Goal: Task Accomplishment & Management: Complete application form

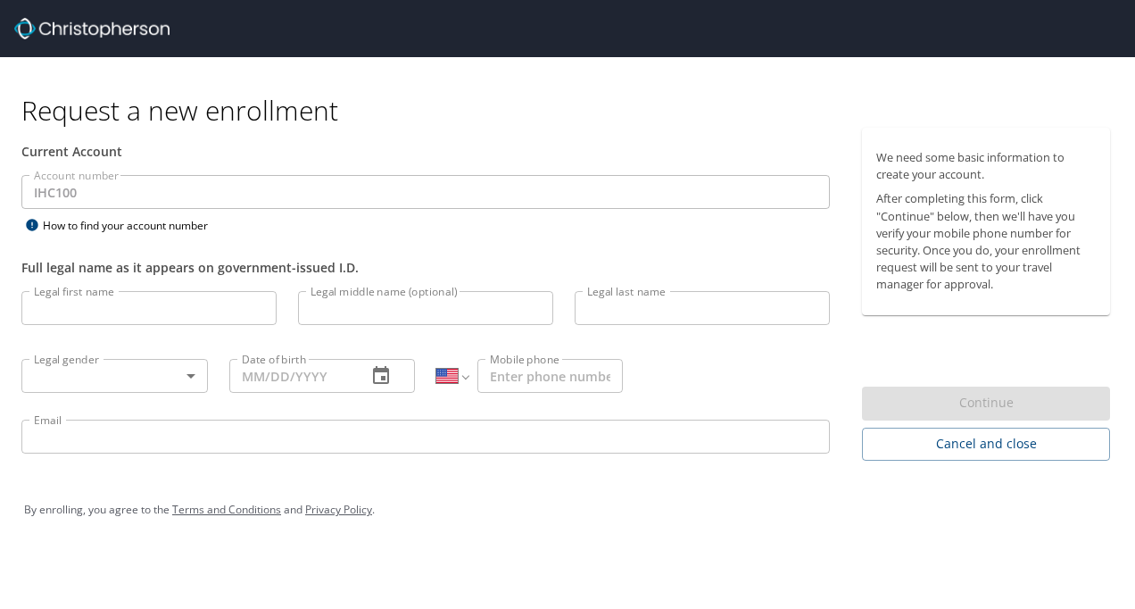
select select "US"
click at [83, 315] on input "Legal first name" at bounding box center [148, 308] width 255 height 34
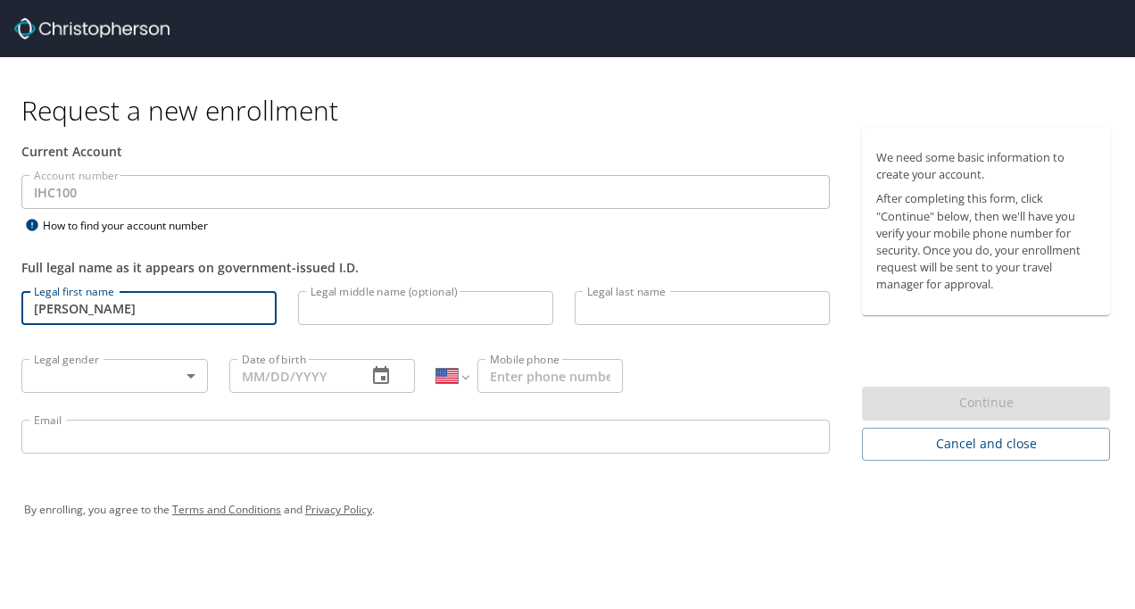
click at [83, 315] on input "[PERSON_NAME]" at bounding box center [148, 308] width 255 height 34
type input "[PERSON_NAME]"
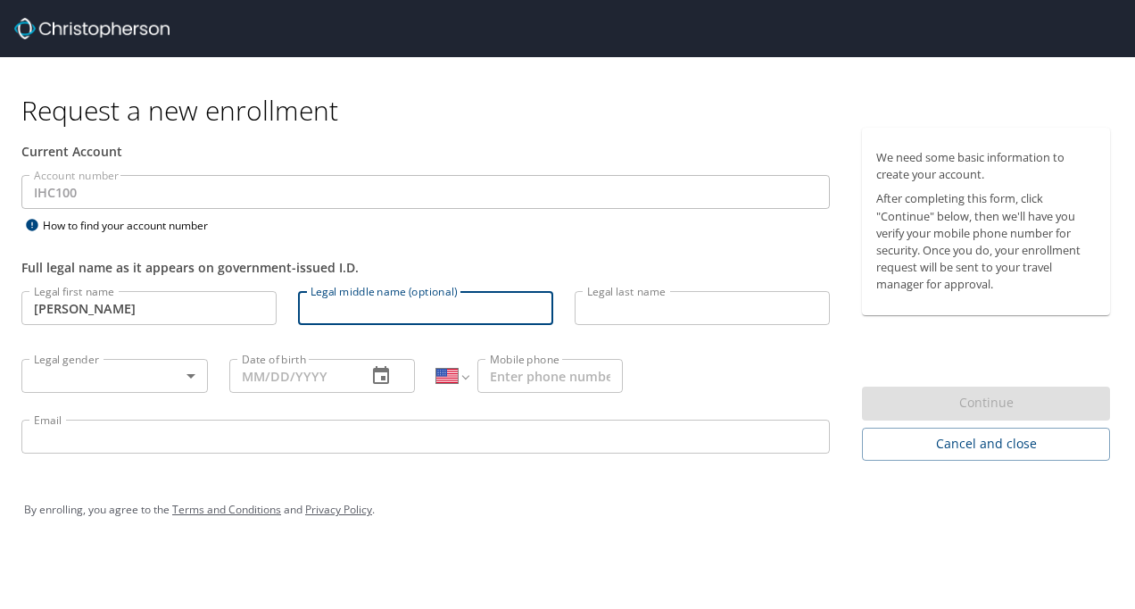
click at [398, 297] on input "Legal middle name (optional)" at bounding box center [425, 308] width 255 height 34
click at [603, 315] on input "Legal last name" at bounding box center [702, 308] width 255 height 34
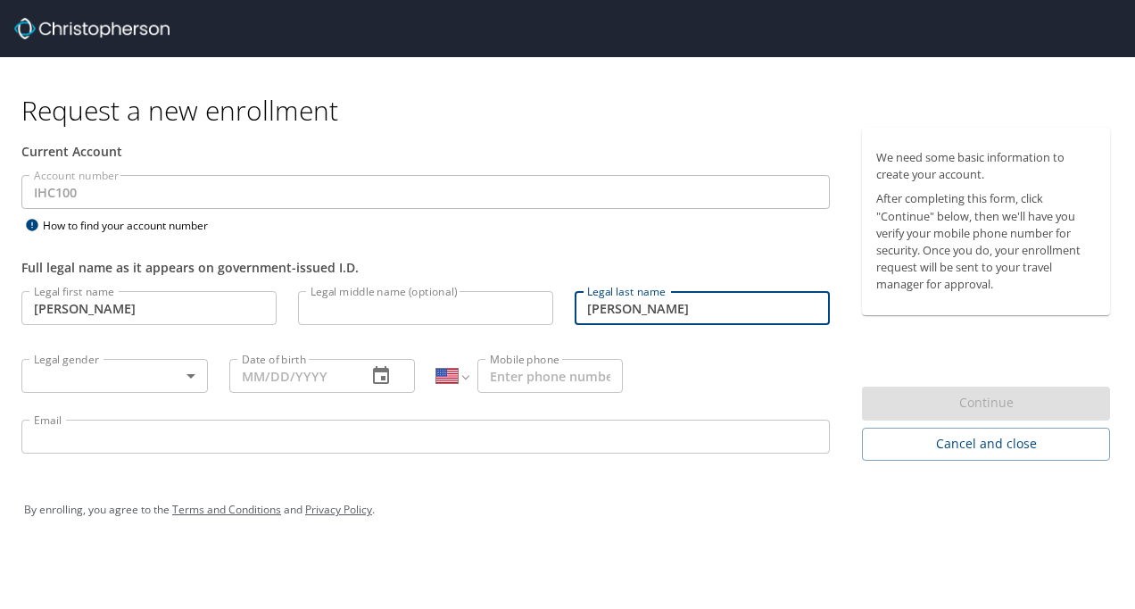
type input "[PERSON_NAME]"
click at [123, 373] on body "Request a new enrollment Current Account Account number IHC100 Account number H…" at bounding box center [567, 304] width 1135 height 609
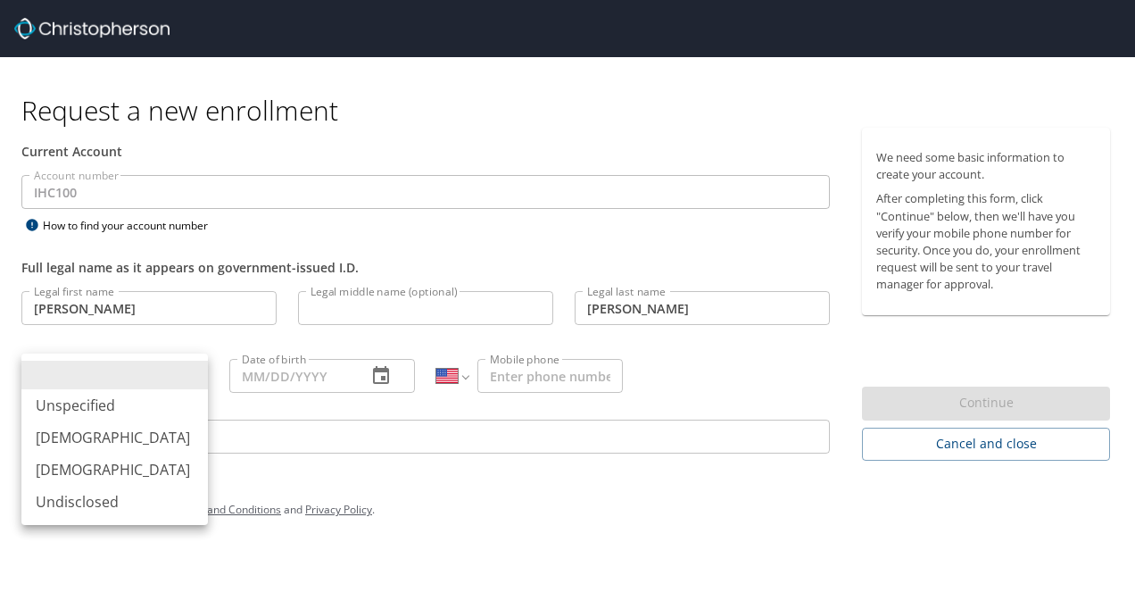
click at [69, 473] on li "[DEMOGRAPHIC_DATA]" at bounding box center [114, 469] width 187 height 32
type input "[DEMOGRAPHIC_DATA]"
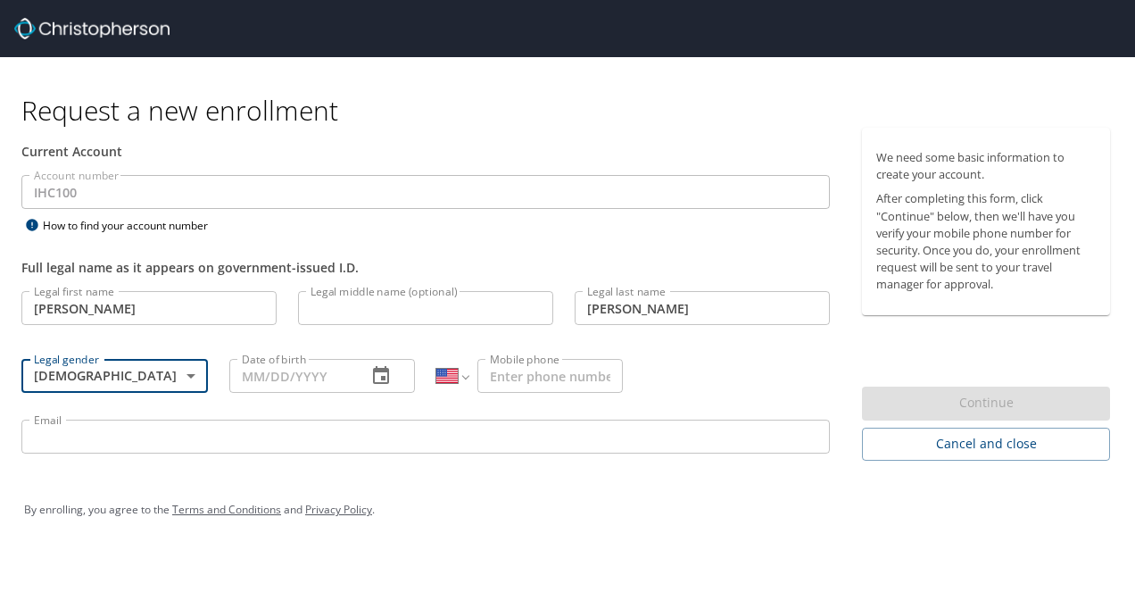
click at [270, 380] on input "Date of birth" at bounding box center [291, 376] width 124 height 34
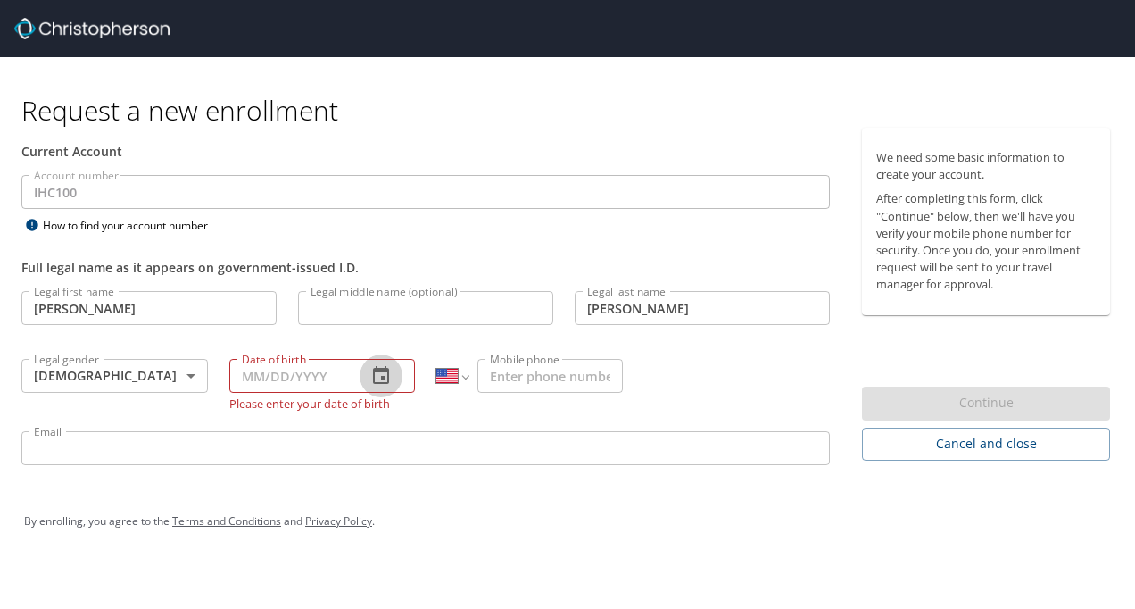
click at [379, 377] on icon "button" at bounding box center [380, 375] width 21 height 21
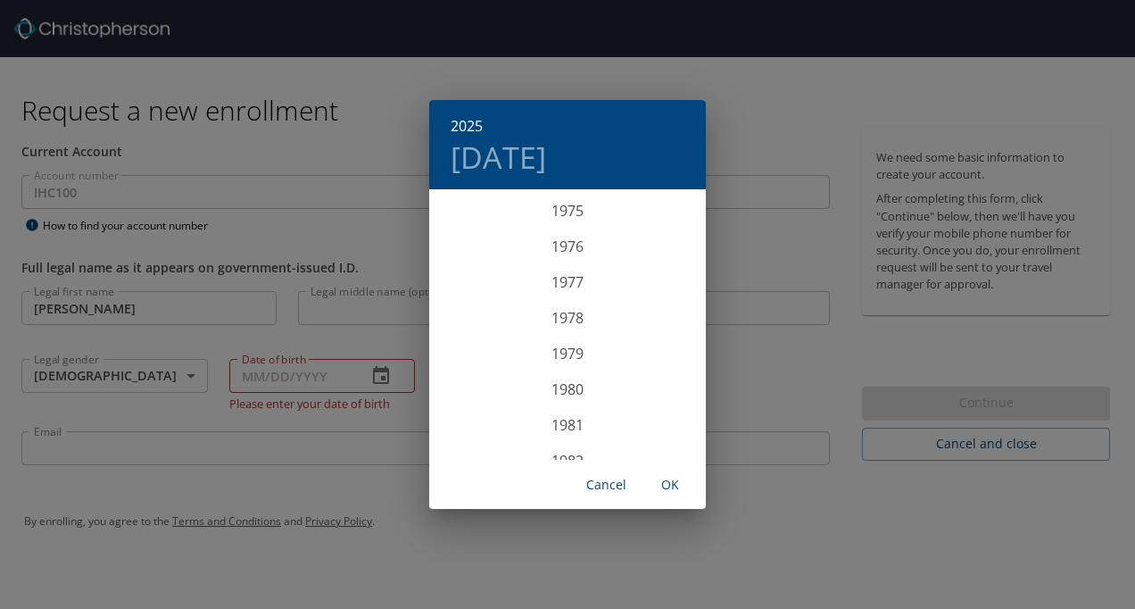
scroll to position [2709, 0]
click at [559, 288] on div "1977" at bounding box center [567, 286] width 277 height 36
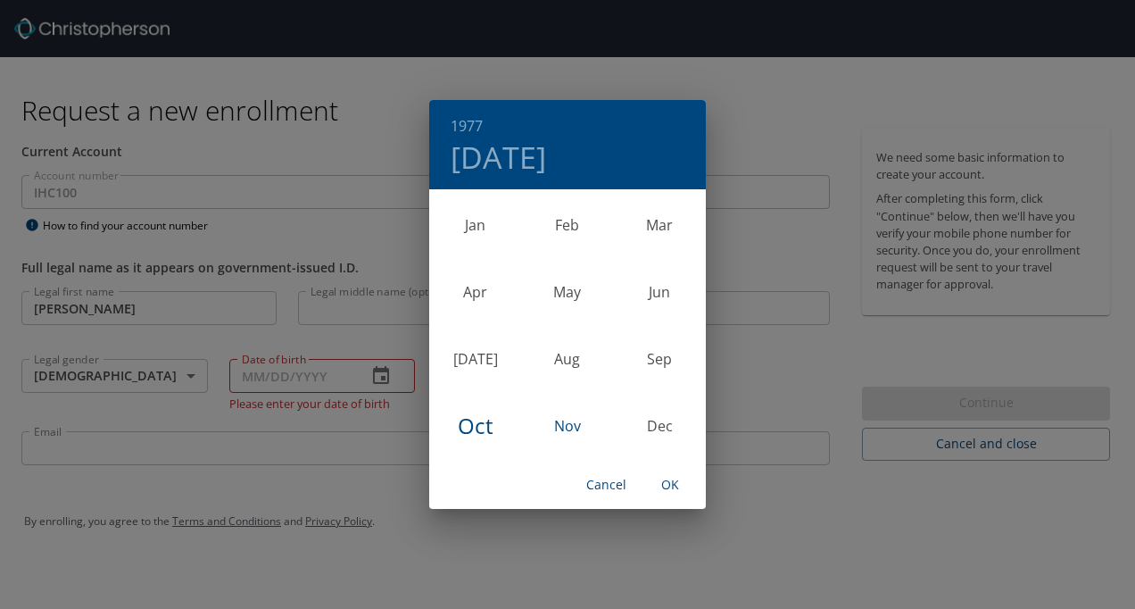
click at [568, 423] on div "Nov" at bounding box center [567, 426] width 92 height 67
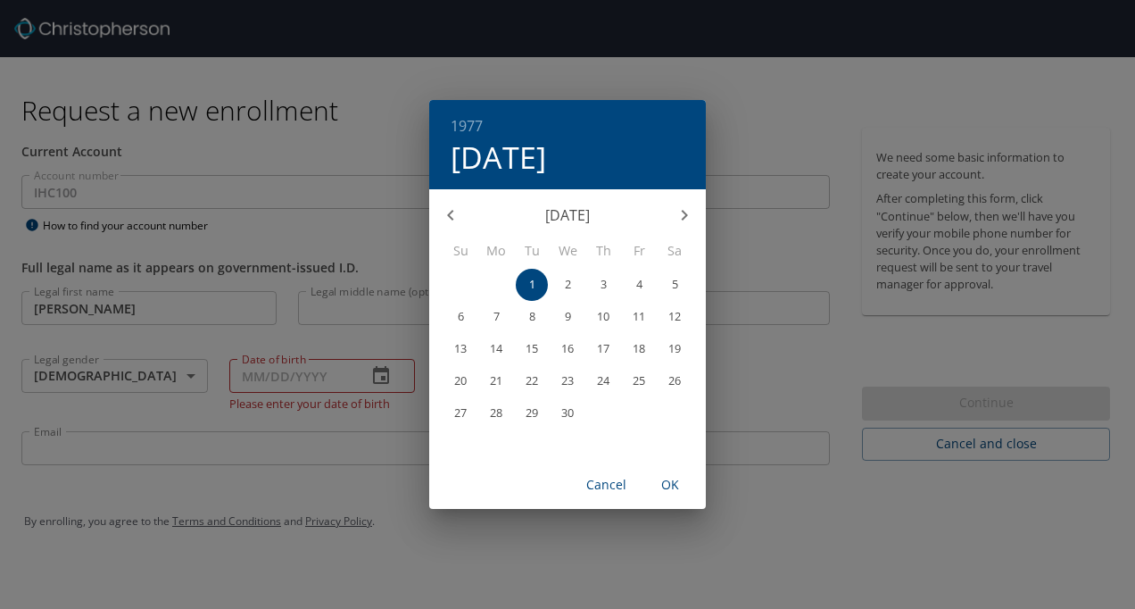
click at [494, 412] on p "28" at bounding box center [496, 413] width 12 height 12
click at [668, 480] on span "OK" at bounding box center [670, 485] width 43 height 22
type input "[DATE]"
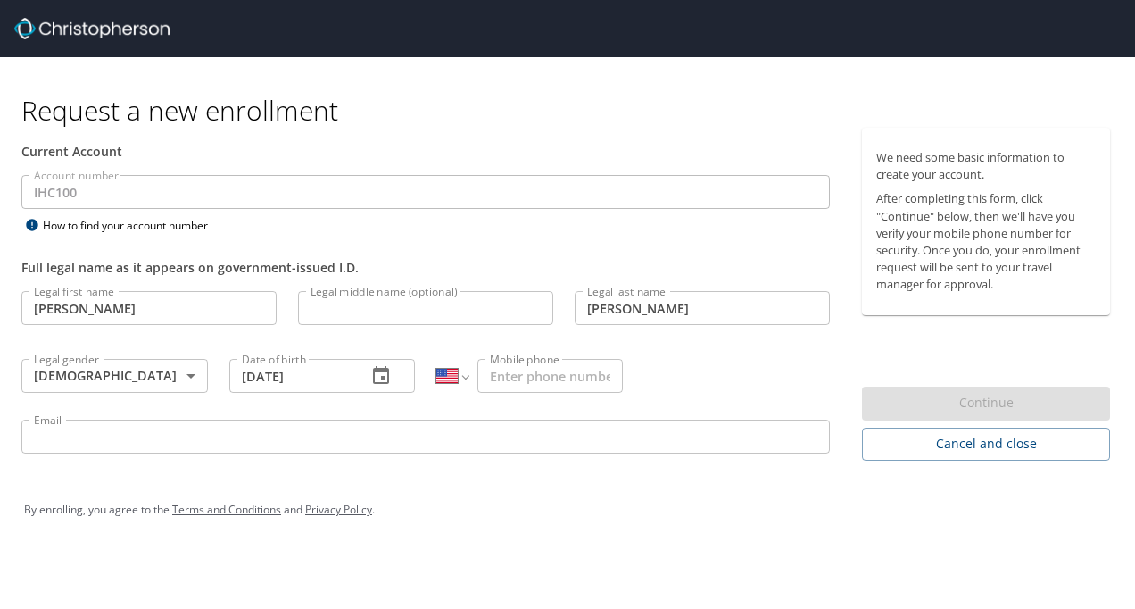
click at [512, 368] on input "Mobile phone" at bounding box center [550, 376] width 145 height 34
type input "[PHONE_NUMBER]"
click at [703, 344] on div "Legal first name [PERSON_NAME] Legal first name Legal middle name (optional) Le…" at bounding box center [426, 374] width 830 height 189
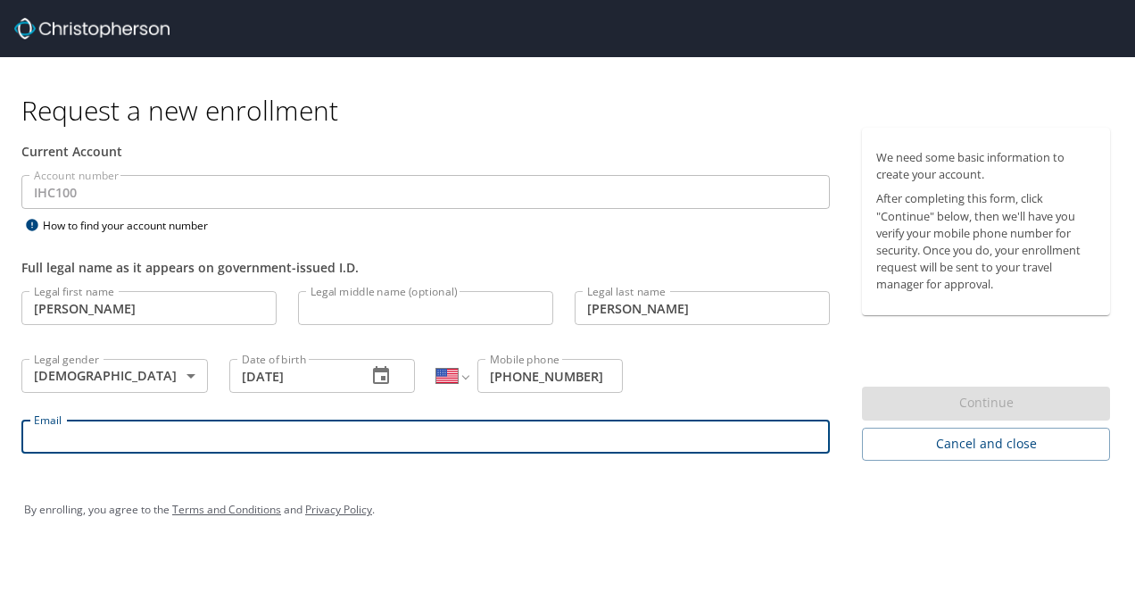
click at [77, 428] on input "Email" at bounding box center [425, 437] width 809 height 34
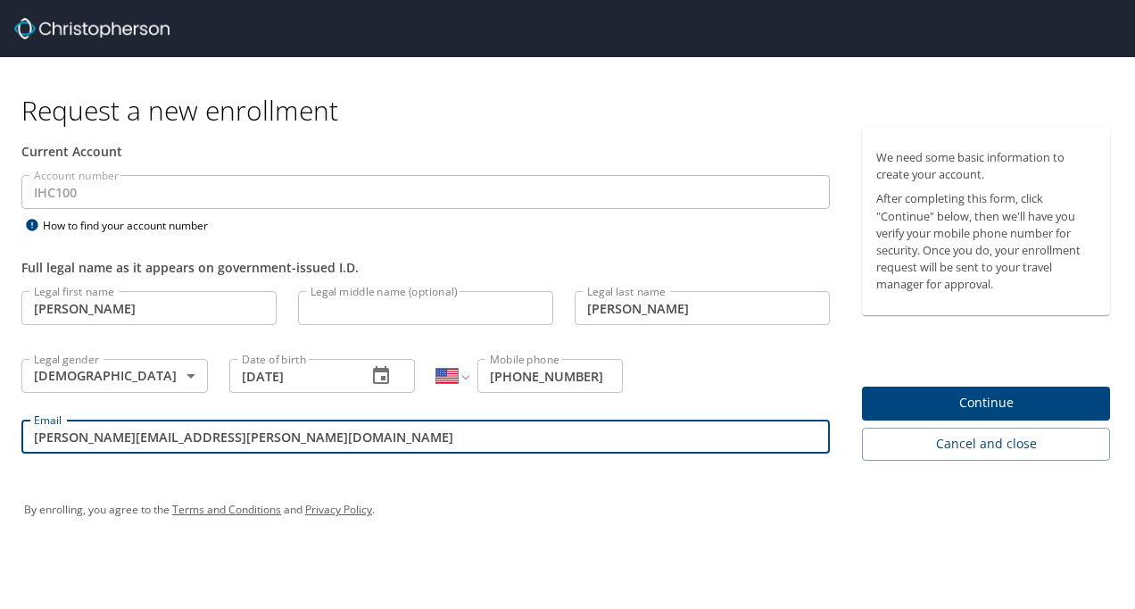
type input "[PERSON_NAME][EMAIL_ADDRESS][PERSON_NAME][DOMAIN_NAME]"
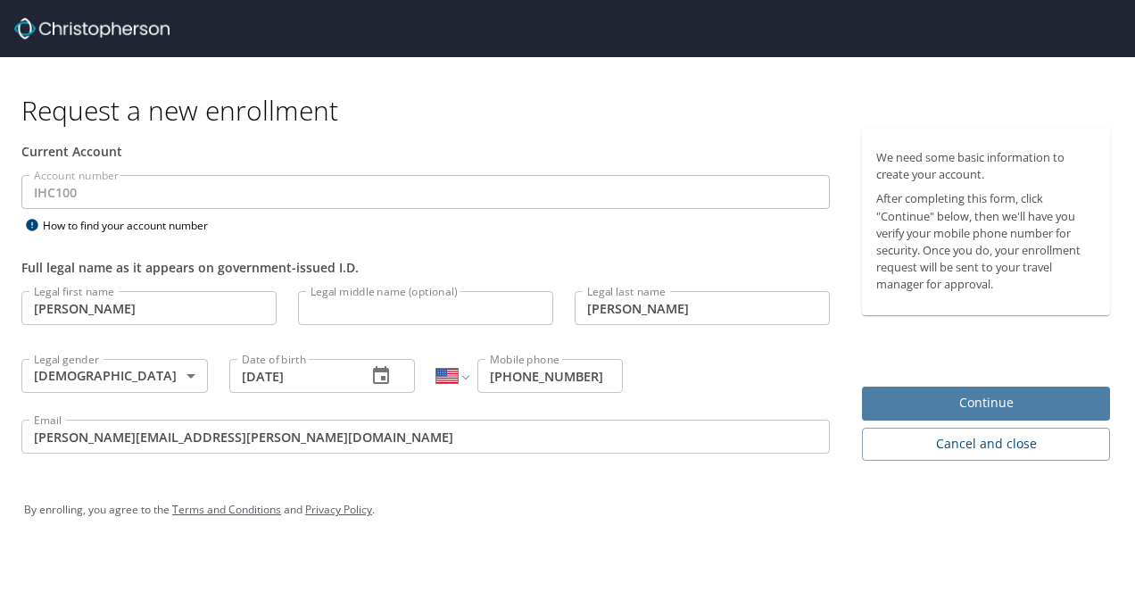
click at [934, 408] on span "Continue" at bounding box center [986, 403] width 220 height 22
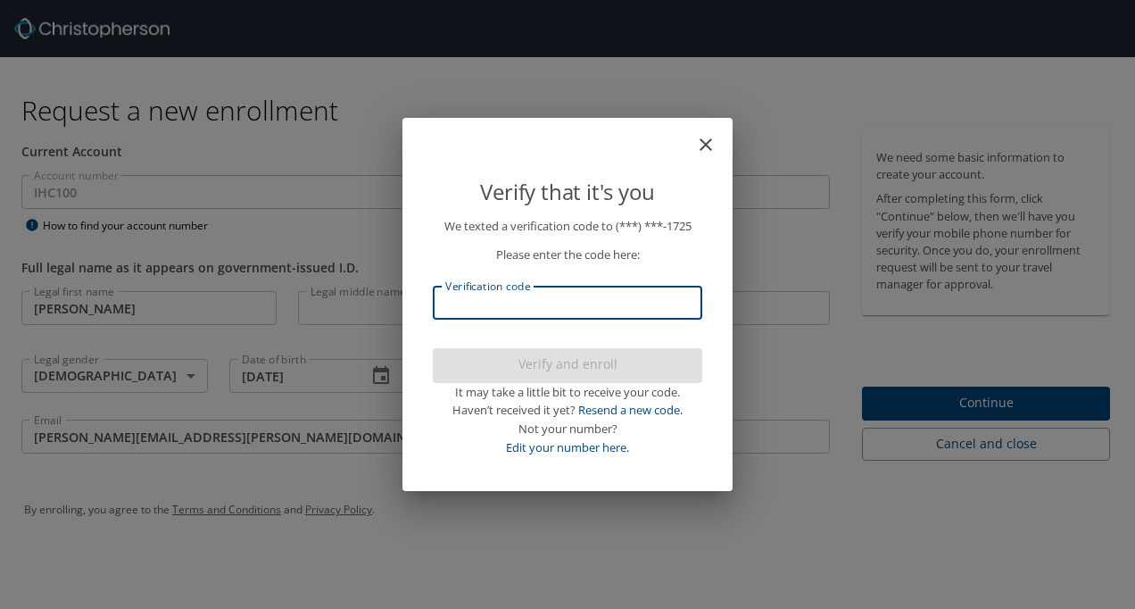
click at [475, 300] on input "Verification code" at bounding box center [568, 303] width 270 height 34
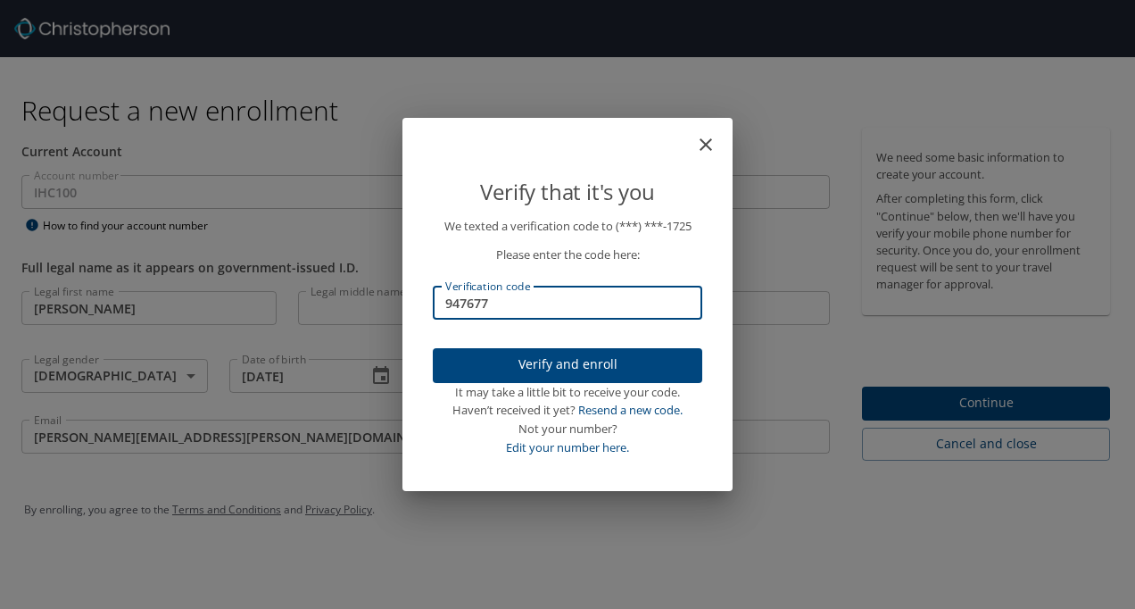
type input "947677"
click at [561, 355] on span "Verify and enroll" at bounding box center [567, 364] width 241 height 22
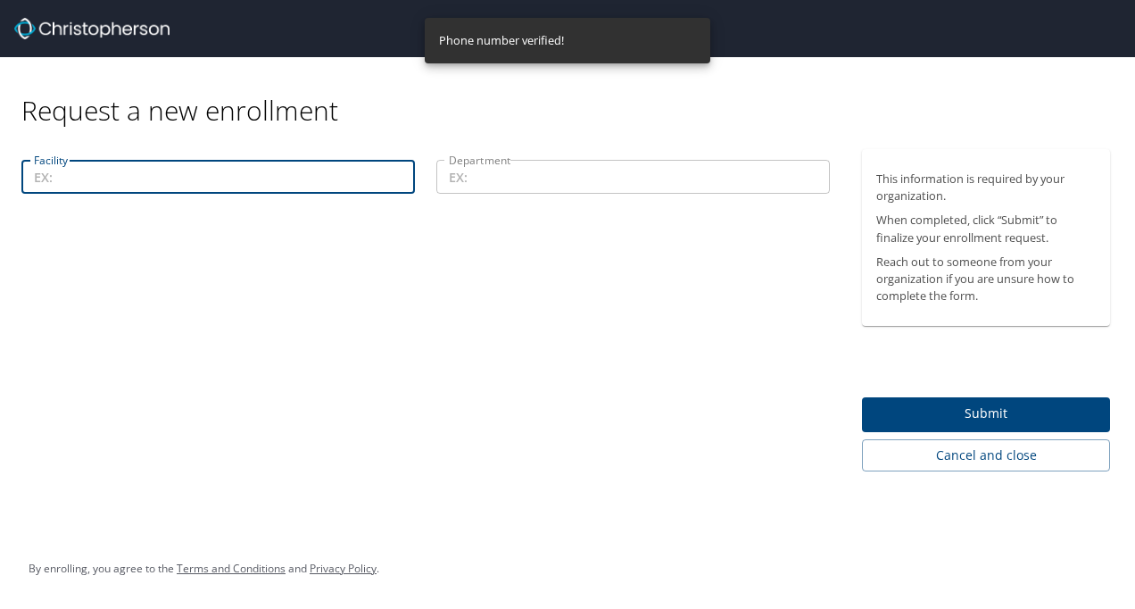
click at [70, 179] on input "Facility" at bounding box center [218, 177] width 394 height 34
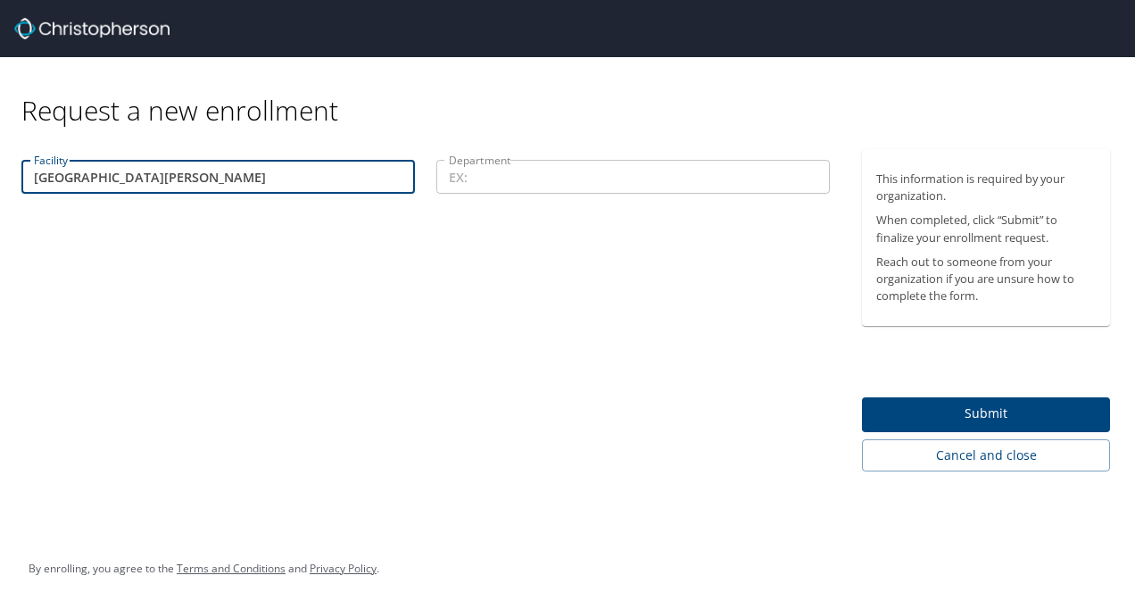
type input "[GEOGRAPHIC_DATA][PERSON_NAME]"
click at [468, 178] on input "Department" at bounding box center [633, 177] width 394 height 34
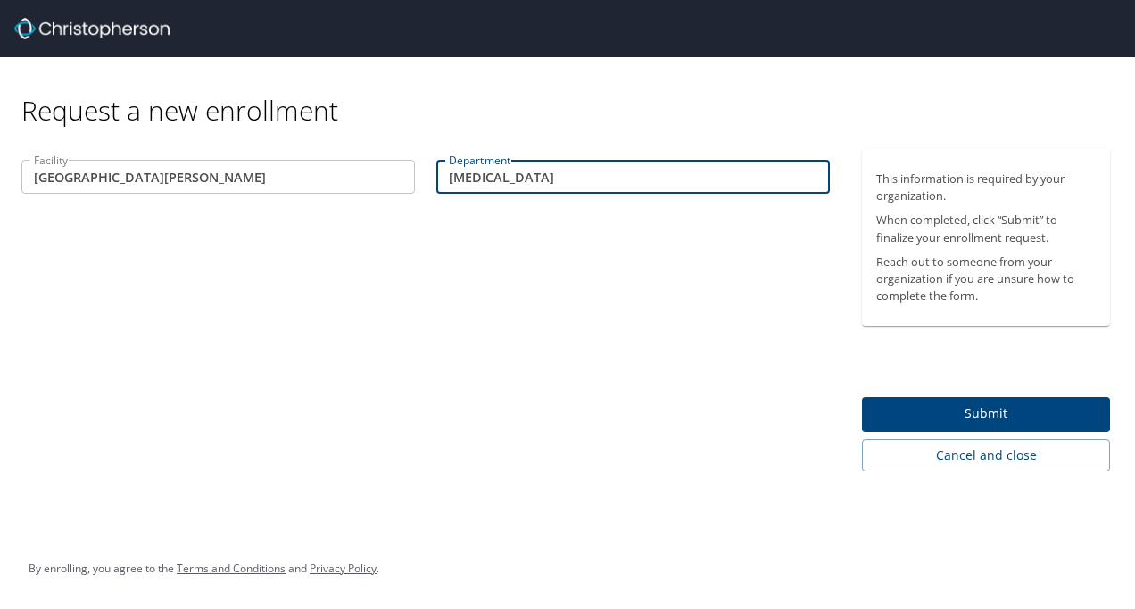
type input "[MEDICAL_DATA]"
click at [968, 411] on span "Submit" at bounding box center [986, 414] width 220 height 22
